Goal: Information Seeking & Learning: Find specific fact

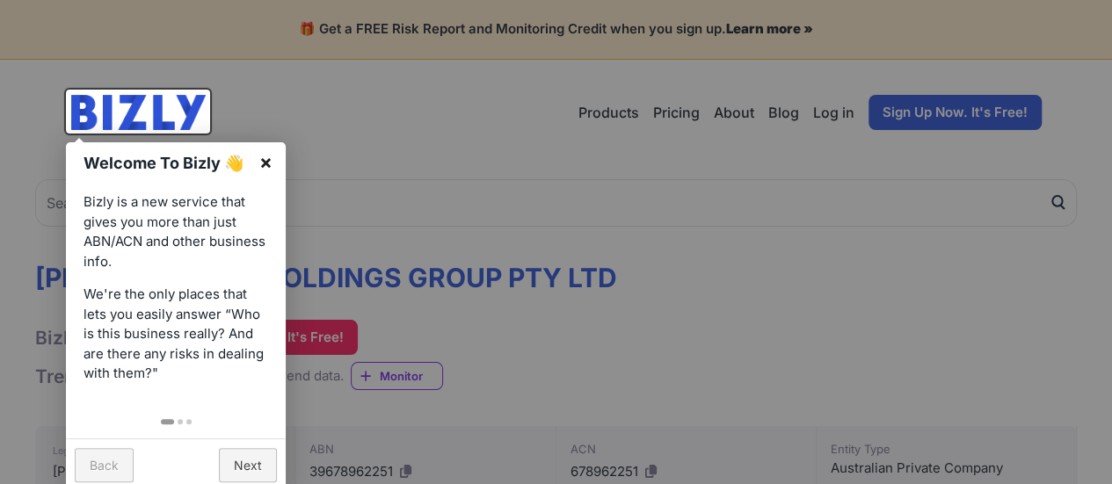
click at [271, 166] on link "×" at bounding box center [266, 162] width 40 height 40
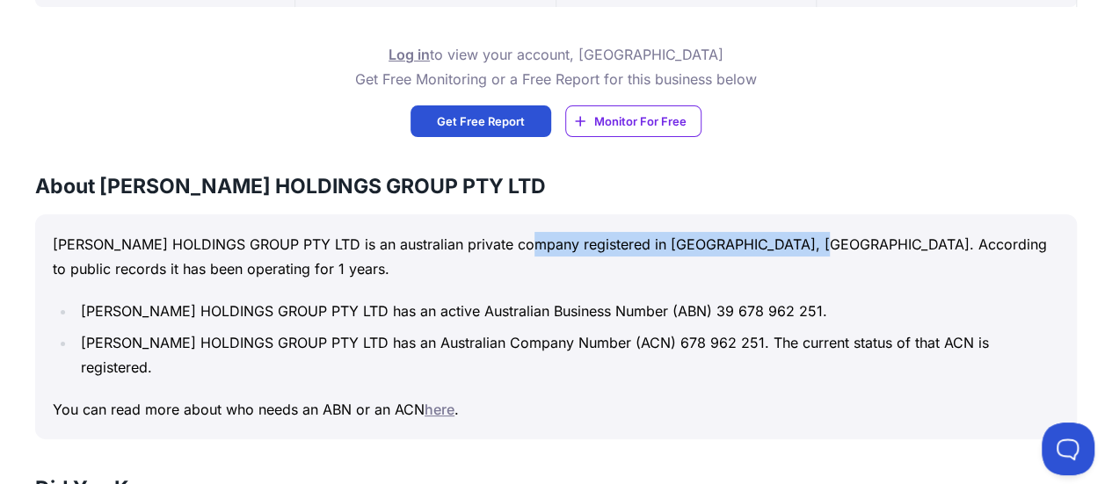
drag, startPoint x: 526, startPoint y: 245, endPoint x: 786, endPoint y: 249, distance: 260.2
click at [786, 249] on p "[PERSON_NAME] HOLDINGS GROUP PTY LTD is an australian private company registere…" at bounding box center [556, 256] width 1006 height 49
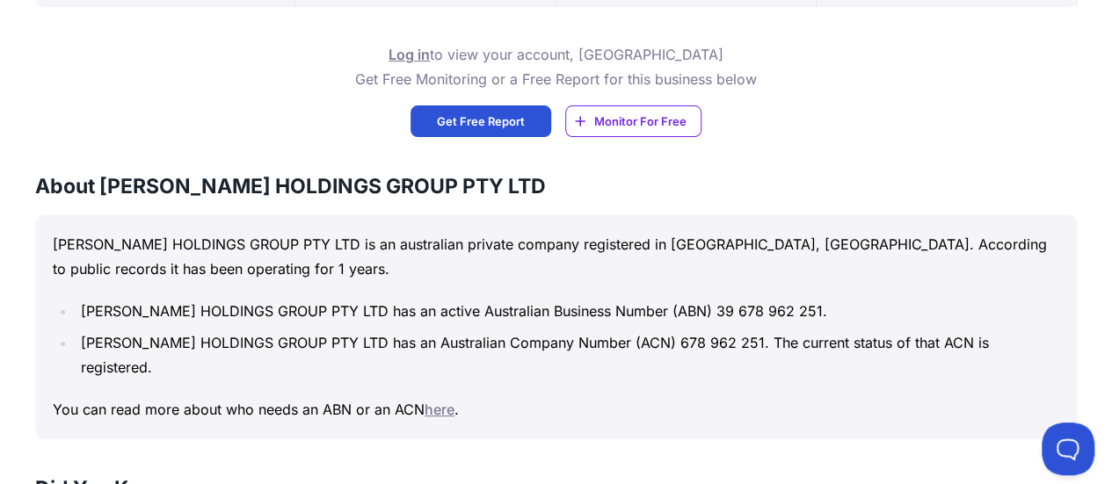
click at [772, 272] on p "[PERSON_NAME] HOLDINGS GROUP PTY LTD is an australian private company registere…" at bounding box center [556, 256] width 1006 height 49
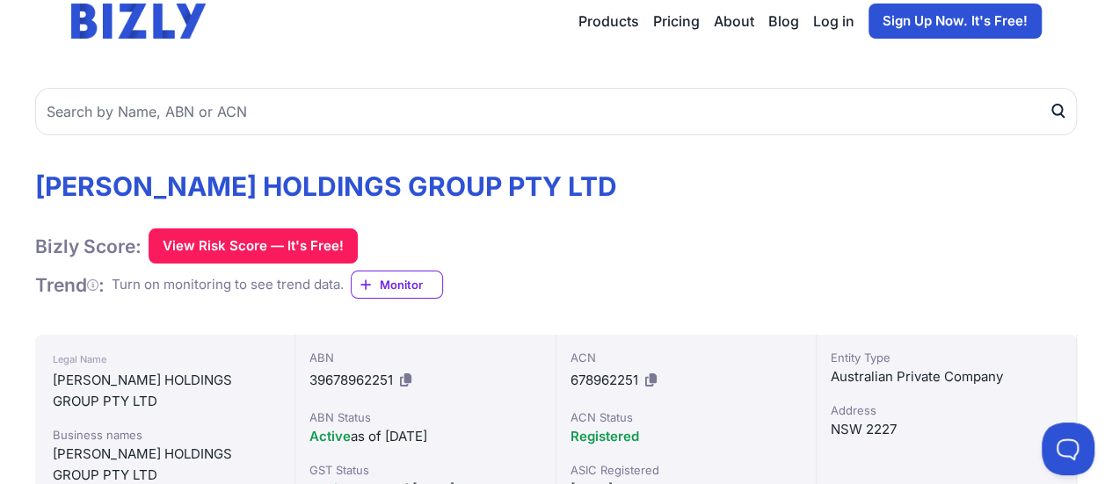
scroll to position [167, 0]
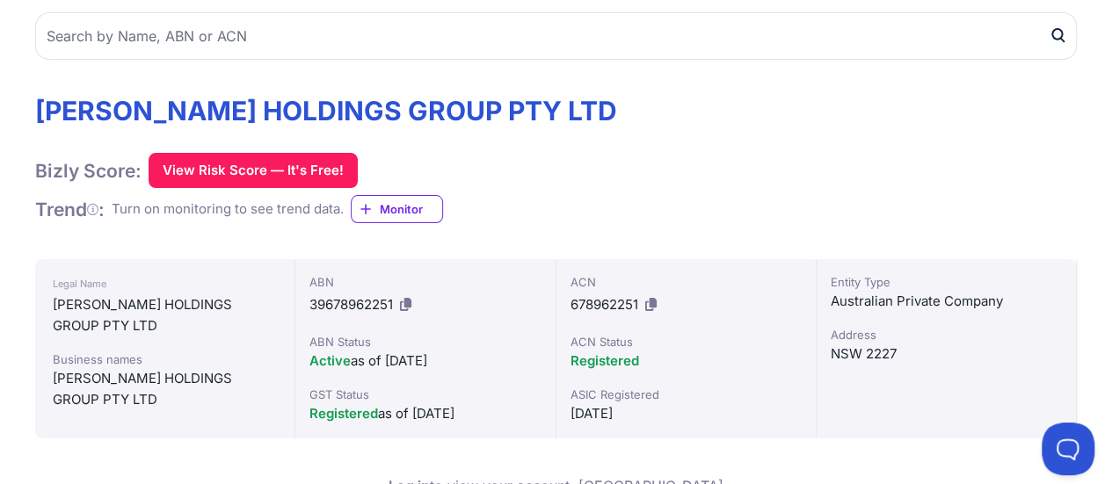
click at [406, 304] on icon at bounding box center [405, 304] width 11 height 13
click at [860, 303] on div "Australian Private Company" at bounding box center [945, 301] width 231 height 21
copy div "Australian Private Company"
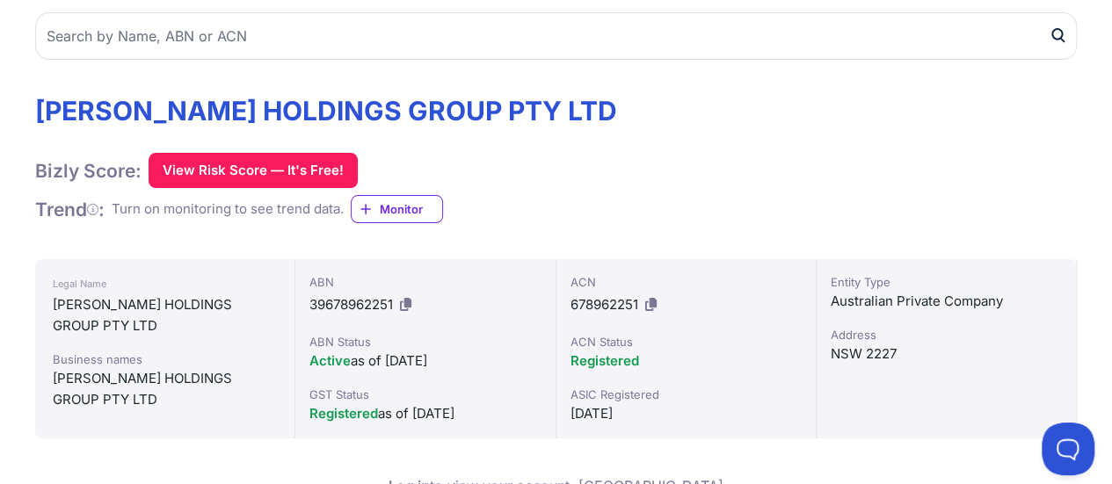
click at [610, 411] on div "[DATE]" at bounding box center [685, 413] width 231 height 21
copy div "[DATE]"
